Goal: Information Seeking & Learning: Find contact information

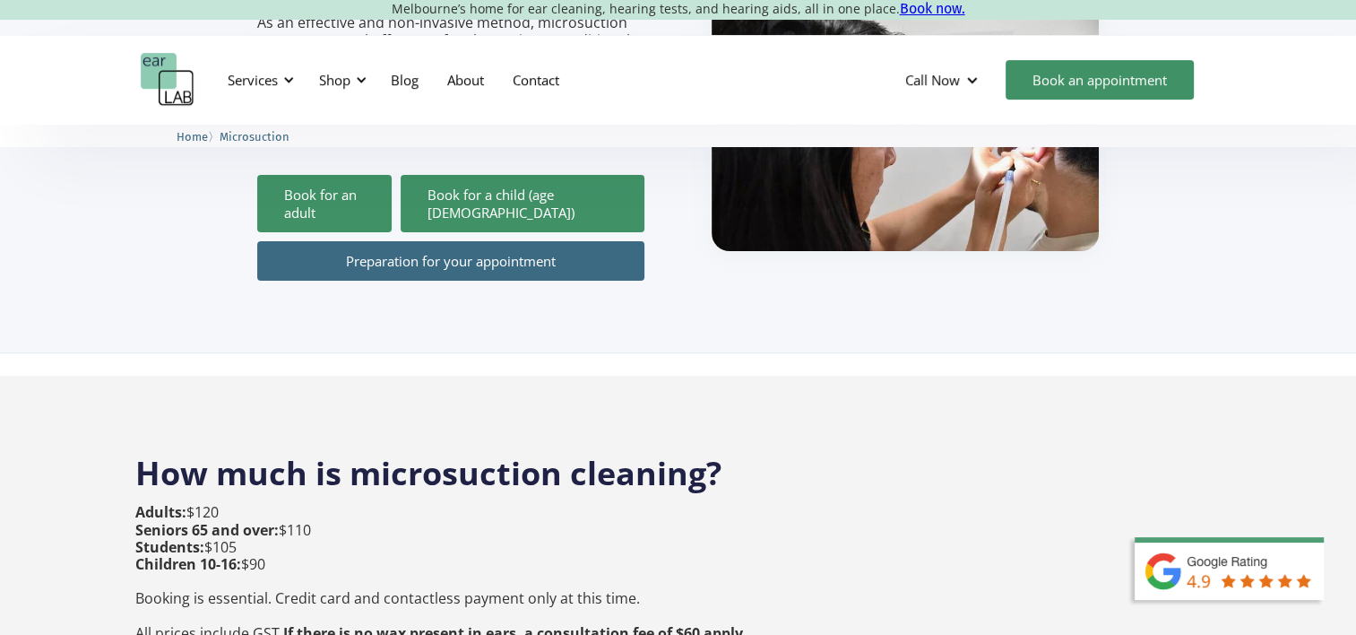
scroll to position [628, 0]
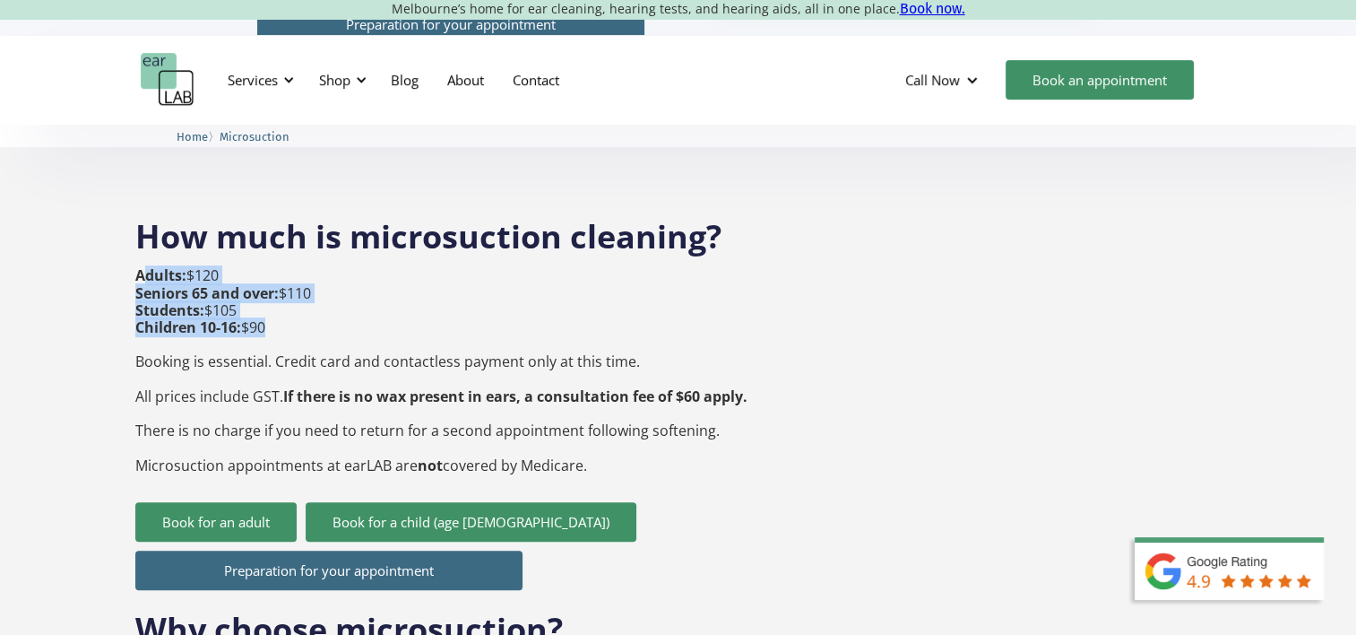
drag, startPoint x: 143, startPoint y: 237, endPoint x: 280, endPoint y: 294, distance: 147.8
click at [280, 294] on p "Adults: $120 Seniors 65 and over: $110 Students: $105 Children 10-16: $90 Booki…" at bounding box center [441, 370] width 612 height 206
click at [273, 288] on p "Adults: $120 Seniors 65 and over: $110 Students: $105 Children 10-16: $90 Booki…" at bounding box center [441, 370] width 612 height 206
click at [267, 287] on p "Adults: $120 Seniors 65 and over: $110 Students: $105 Children 10-16: $90 Booki…" at bounding box center [441, 370] width 612 height 206
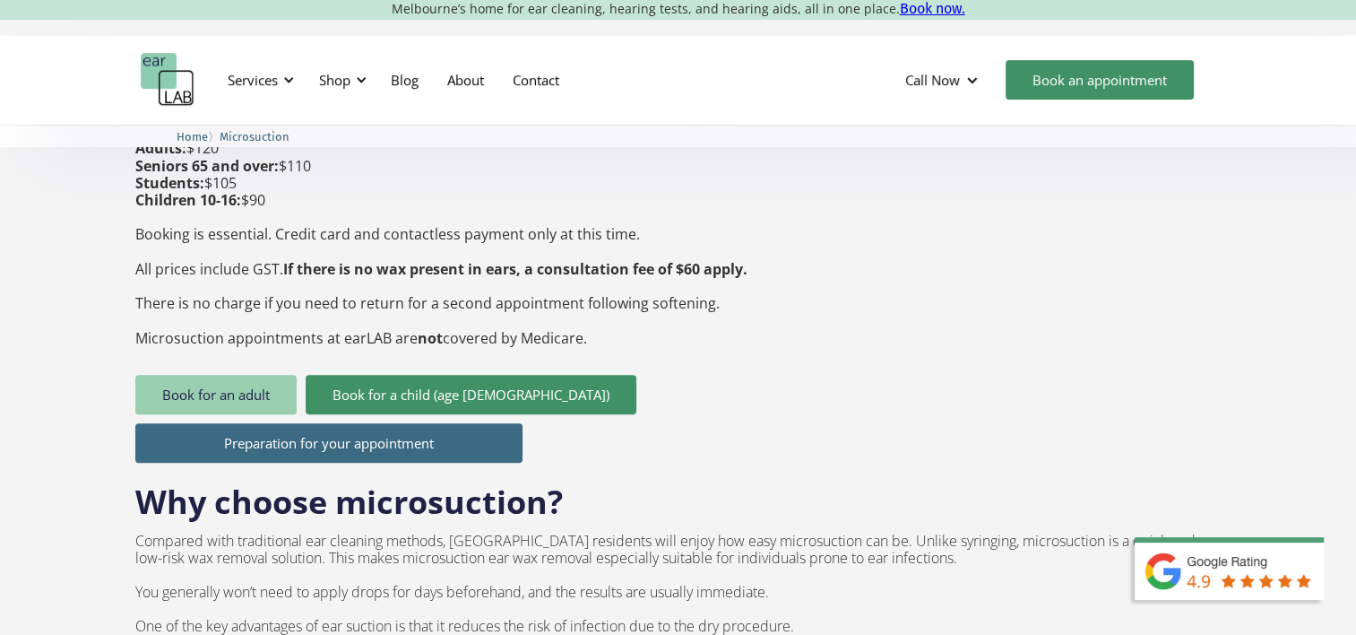
scroll to position [807, 0]
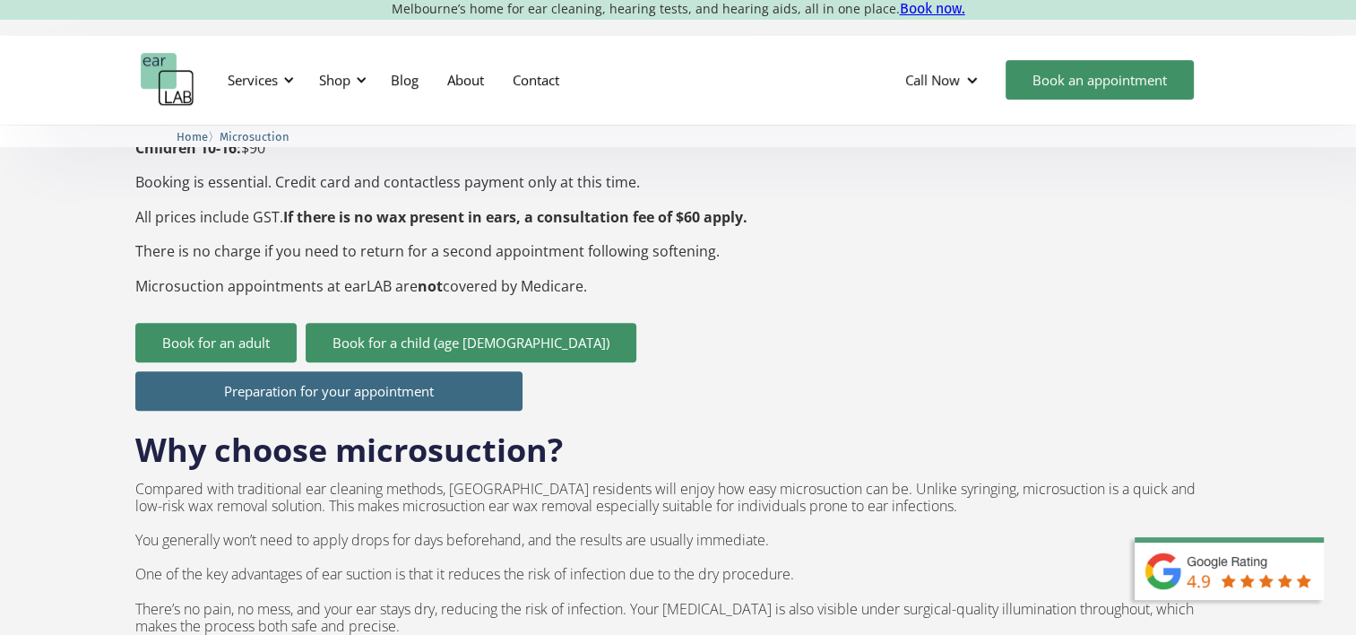
click at [282, 371] on link "Preparation for your appointment" at bounding box center [328, 390] width 387 height 39
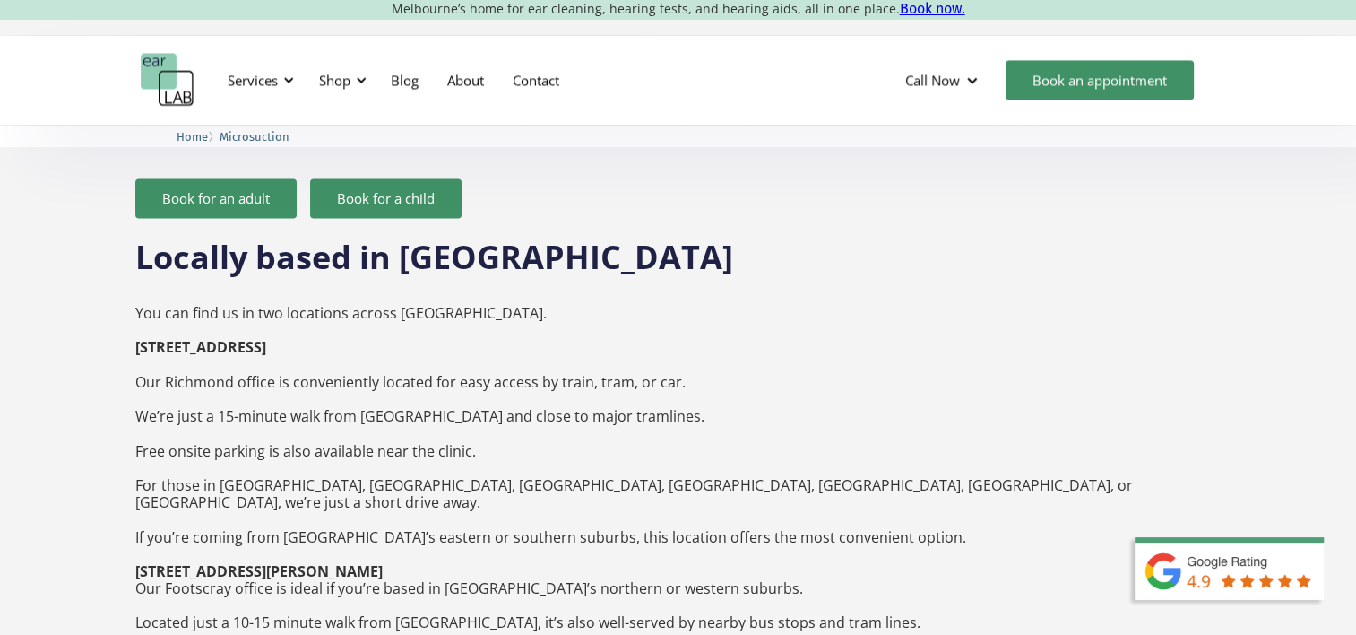
scroll to position [2600, 0]
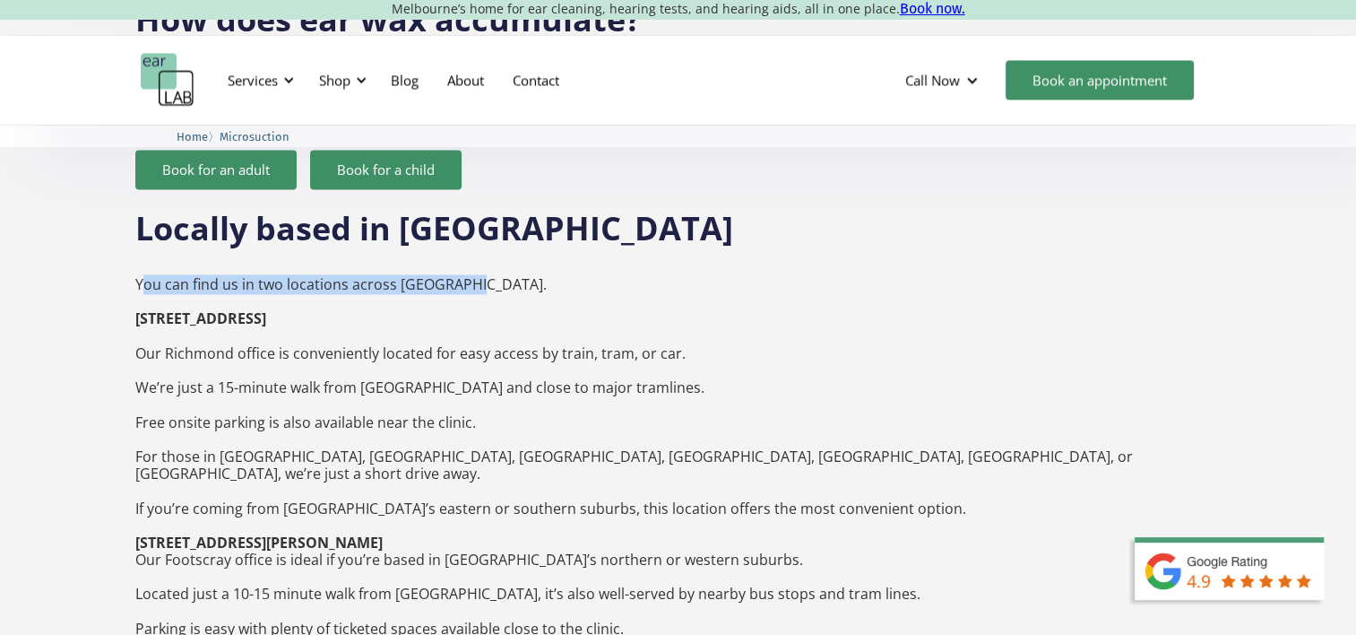
drag, startPoint x: 140, startPoint y: 234, endPoint x: 475, endPoint y: 229, distance: 335.3
click at [475, 259] on p "You can find us in two locations across [GEOGRAPHIC_DATA]. [STREET_ADDRESS] ‍ O…" at bounding box center [677, 491] width 1085 height 464
drag, startPoint x: 460, startPoint y: 231, endPoint x: 435, endPoint y: 236, distance: 25.5
click at [459, 259] on p "You can find us in two locations across [GEOGRAPHIC_DATA]. [STREET_ADDRESS] ‍ O…" at bounding box center [677, 491] width 1085 height 464
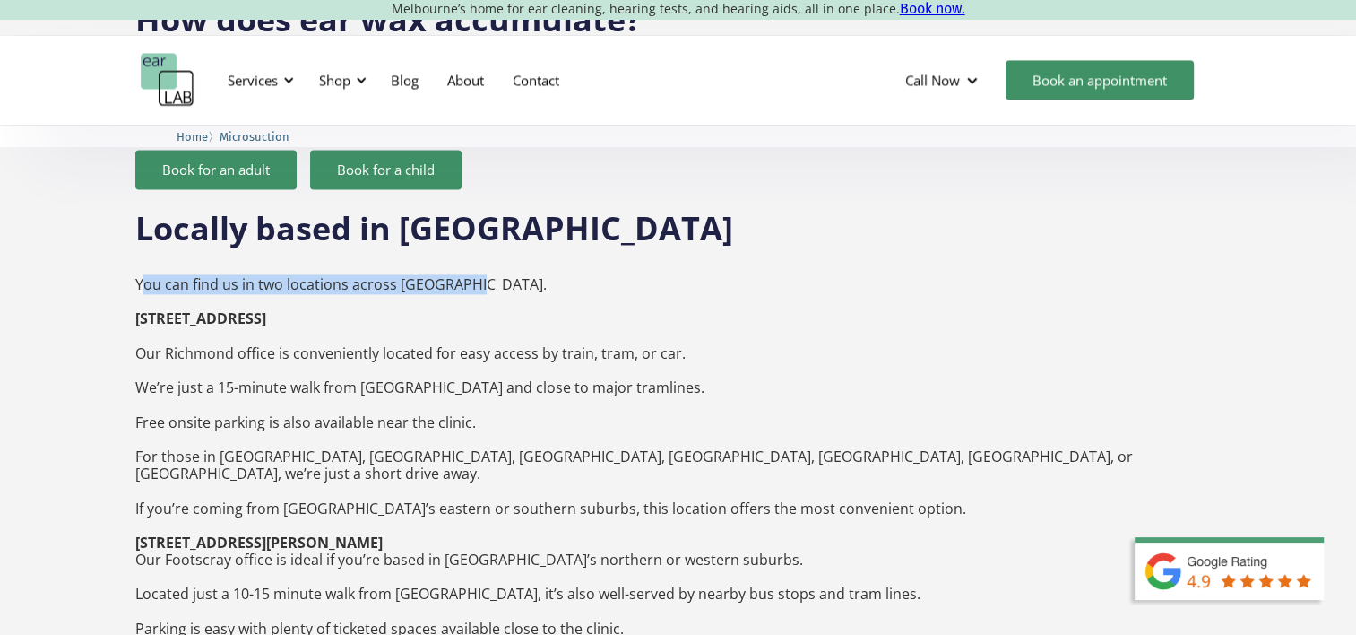
click at [210, 259] on p "You can find us in two locations across [GEOGRAPHIC_DATA]. [STREET_ADDRESS] ‍ O…" at bounding box center [677, 491] width 1085 height 464
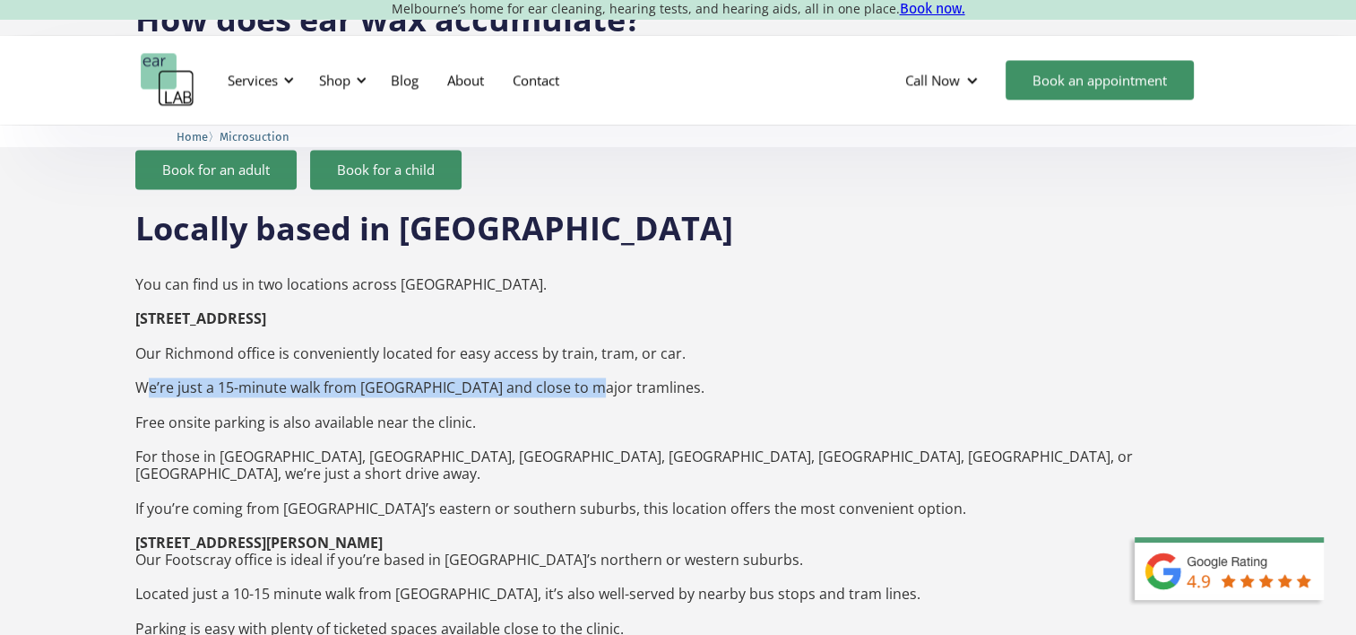
drag, startPoint x: 146, startPoint y: 339, endPoint x: 576, endPoint y: 334, distance: 430.3
click at [576, 334] on p "You can find us in two locations across [GEOGRAPHIC_DATA]. [STREET_ADDRESS] ‍ O…" at bounding box center [677, 491] width 1085 height 464
click at [559, 333] on p "You can find us in two locations across [GEOGRAPHIC_DATA]. [STREET_ADDRESS] ‍ O…" at bounding box center [677, 491] width 1085 height 464
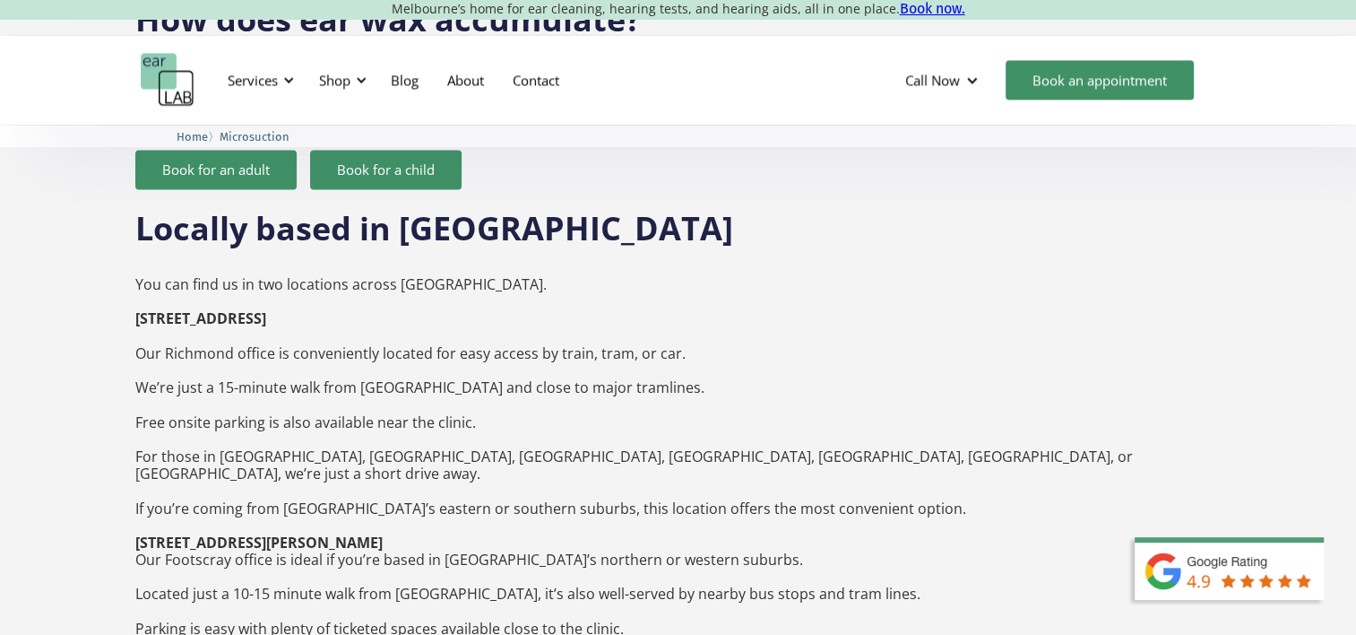
drag, startPoint x: 503, startPoint y: 333, endPoint x: 377, endPoint y: 334, distance: 126.4
click at [498, 335] on p "You can find us in two locations across [GEOGRAPHIC_DATA]. [STREET_ADDRESS] ‍ O…" at bounding box center [677, 491] width 1085 height 464
drag, startPoint x: 139, startPoint y: 369, endPoint x: 475, endPoint y: 366, distance: 336.2
click at [475, 366] on p "You can find us in two locations across [GEOGRAPHIC_DATA]. [STREET_ADDRESS] ‍ O…" at bounding box center [677, 491] width 1085 height 464
click at [476, 368] on p "You can find us in two locations across [GEOGRAPHIC_DATA]. [STREET_ADDRESS] ‍ O…" at bounding box center [677, 491] width 1085 height 464
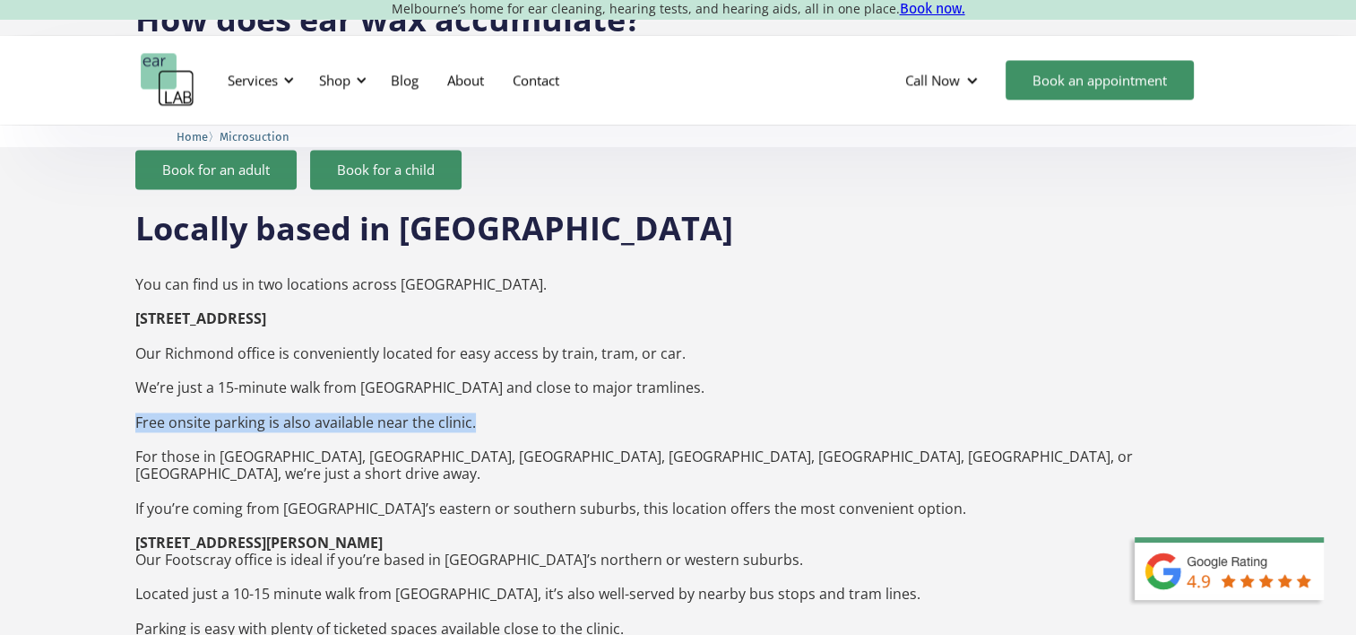
click at [407, 373] on p "You can find us in two locations across [GEOGRAPHIC_DATA]. [STREET_ADDRESS] ‍ O…" at bounding box center [677, 491] width 1085 height 464
click at [341, 380] on p "You can find us in two locations across [GEOGRAPHIC_DATA]. [STREET_ADDRESS] ‍ O…" at bounding box center [677, 491] width 1085 height 464
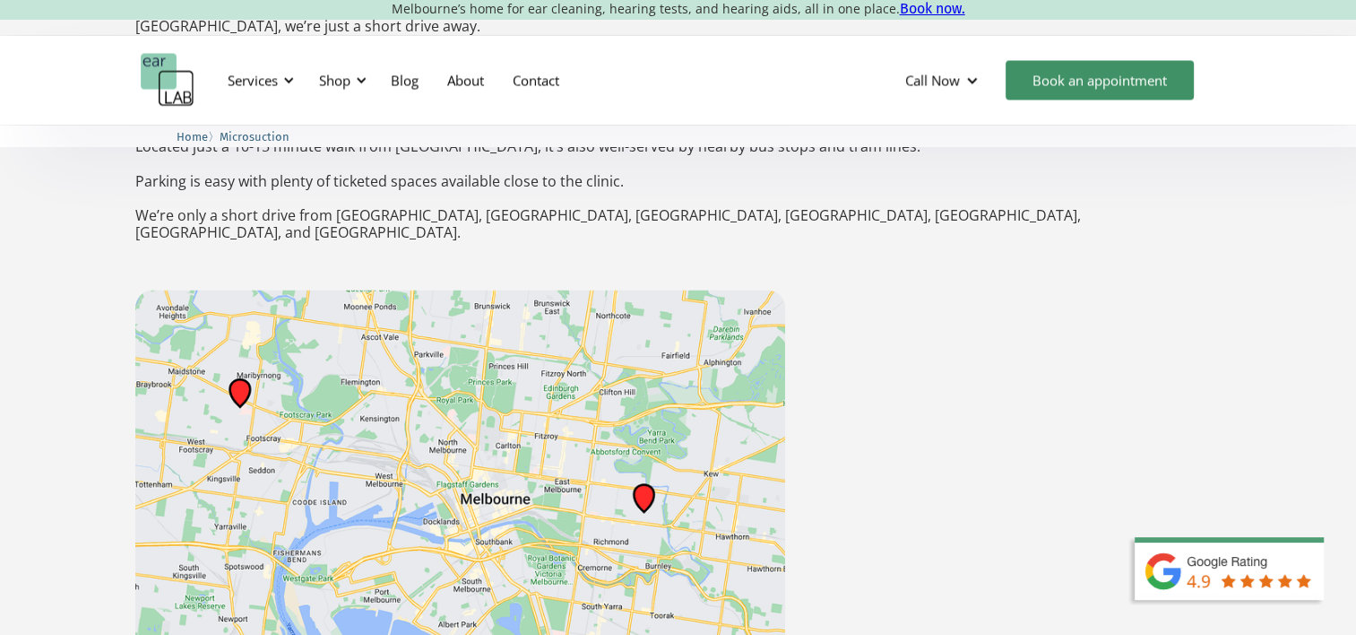
scroll to position [3048, 0]
click at [642, 412] on img at bounding box center [460, 490] width 650 height 403
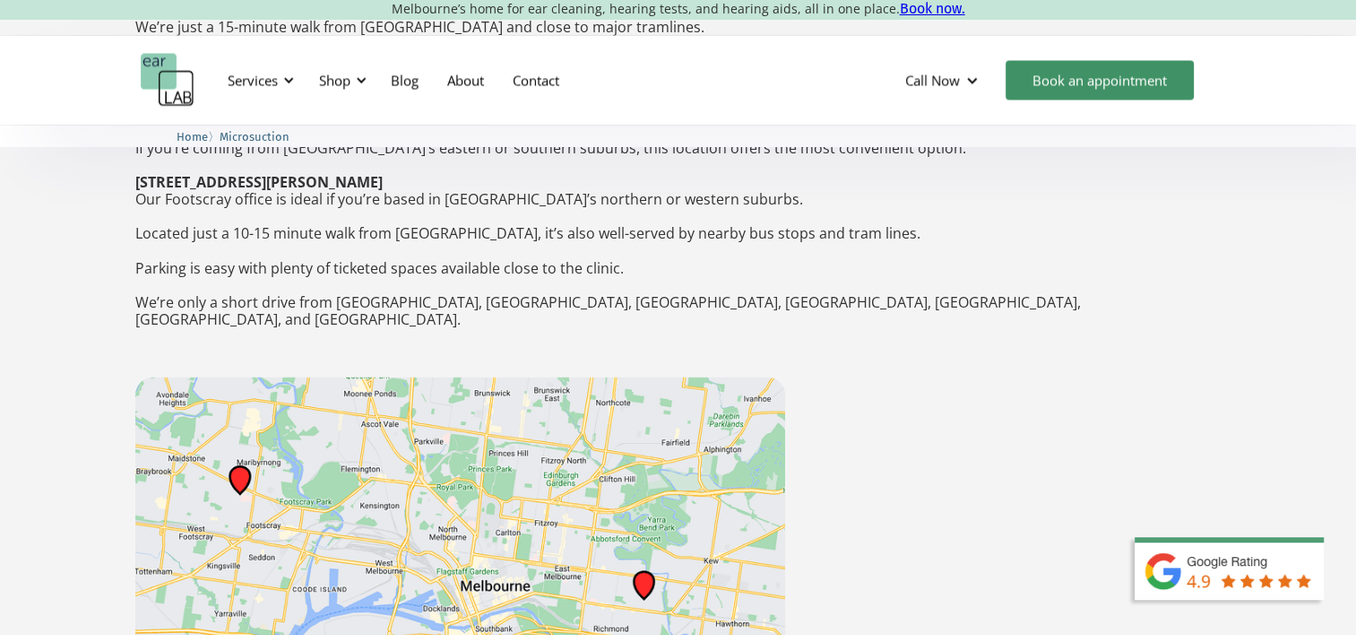
scroll to position [2958, 0]
click at [552, 441] on img at bounding box center [460, 579] width 650 height 403
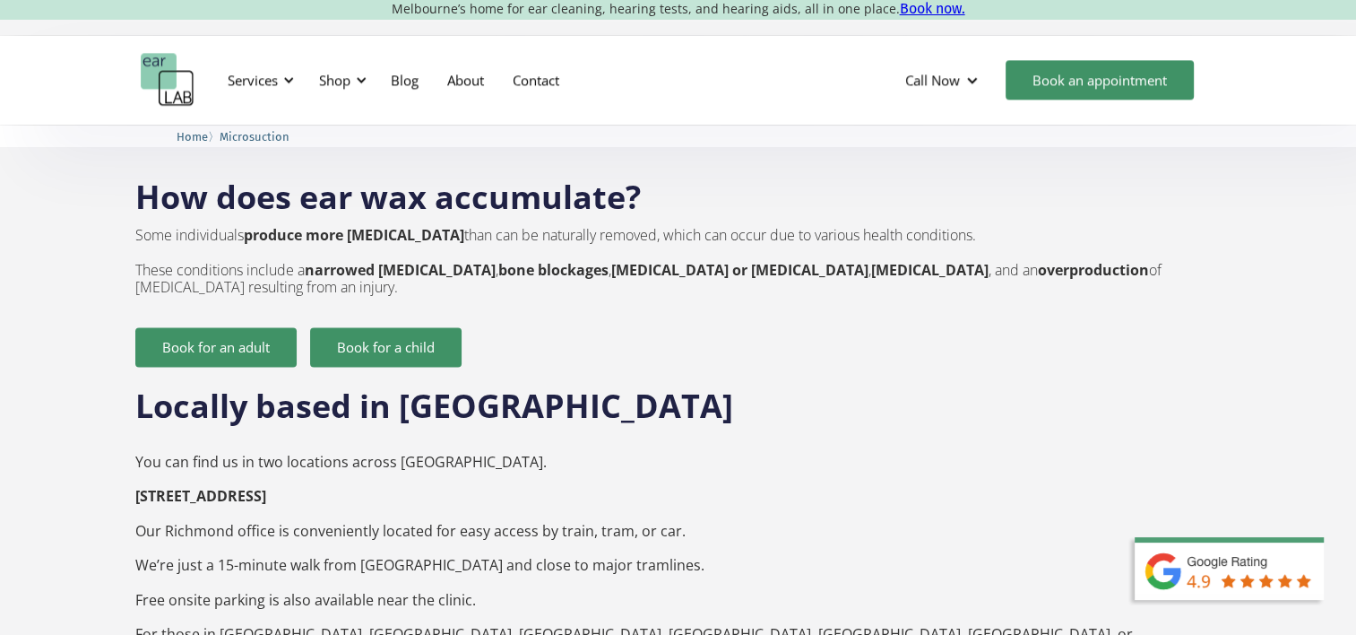
scroll to position [2420, 0]
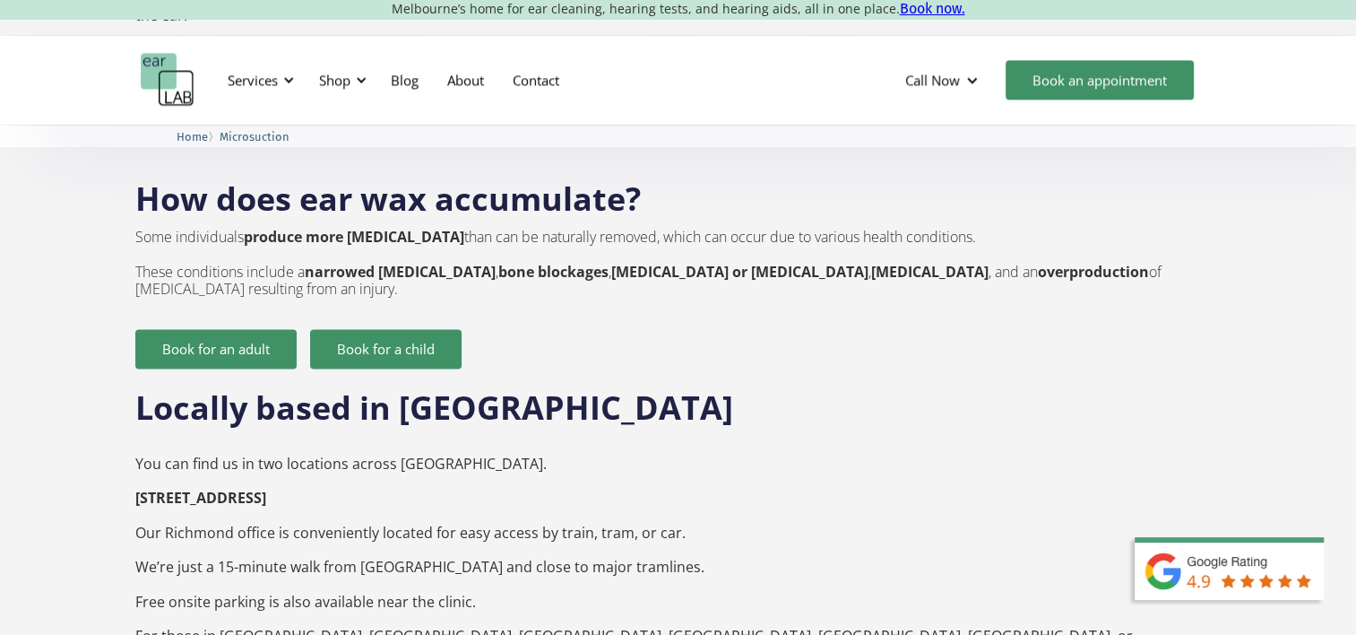
drag, startPoint x: 136, startPoint y: 442, endPoint x: 382, endPoint y: 447, distance: 245.7
click at [266, 488] on strong "[STREET_ADDRESS] ‍" at bounding box center [200, 498] width 131 height 20
copy strong "[STREET_ADDRESS]"
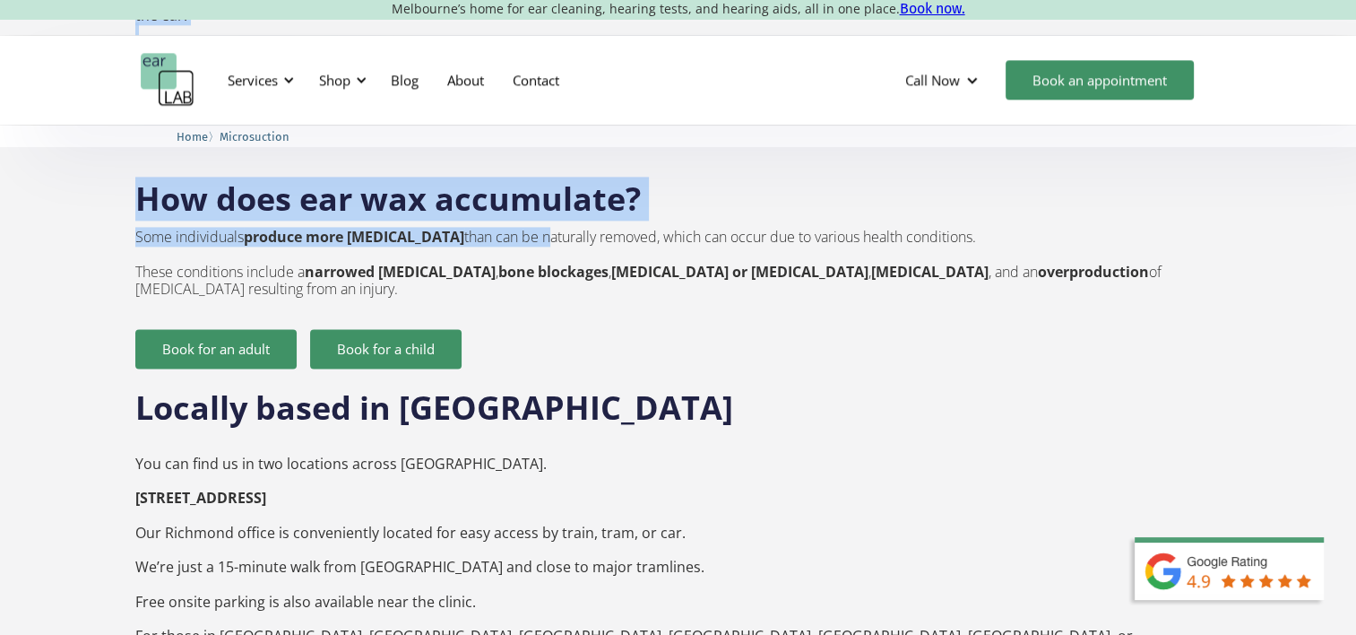
drag, startPoint x: 534, startPoint y: 47, endPoint x: 599, endPoint y: -56, distance: 120.9
